Goal: Check status

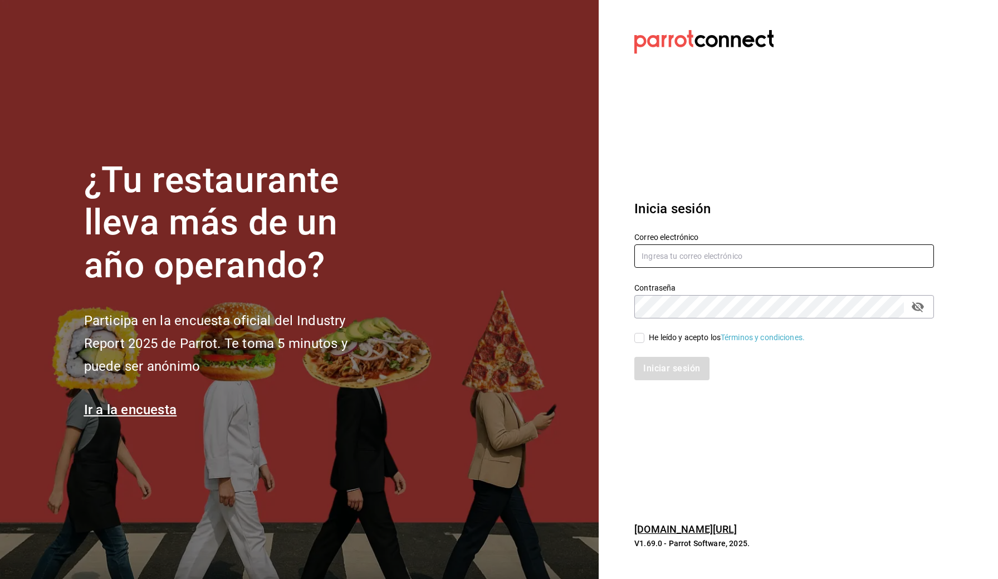
type input "[EMAIL_ADDRESS][DOMAIN_NAME]"
click at [642, 340] on input "He leído y acepto los Términos y condiciones." at bounding box center [639, 338] width 10 height 10
checkbox input "true"
click at [670, 377] on button "Iniciar sesión" at bounding box center [672, 368] width 76 height 23
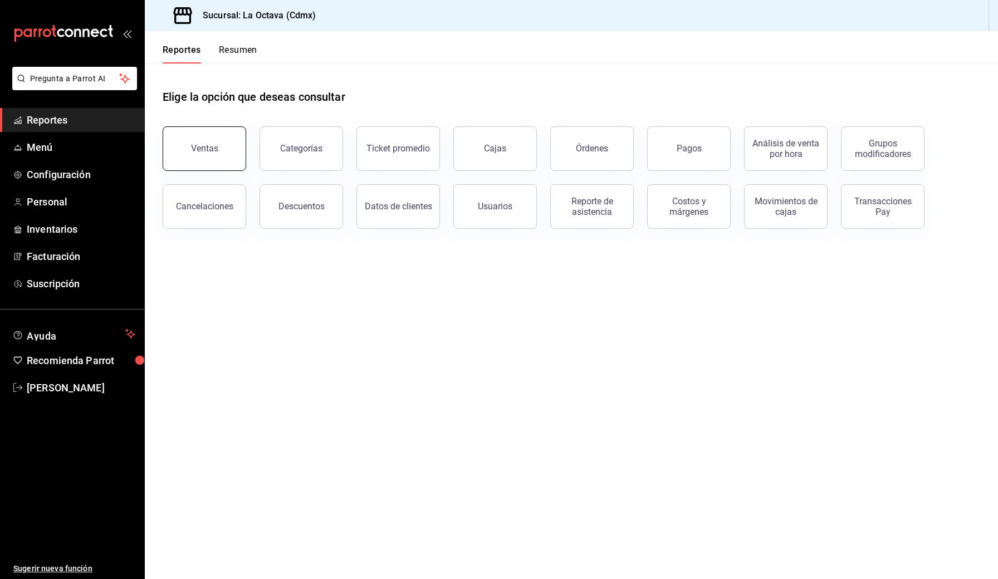
click at [210, 153] on div "Ventas" at bounding box center [204, 148] width 27 height 11
